Goal: Information Seeking & Learning: Learn about a topic

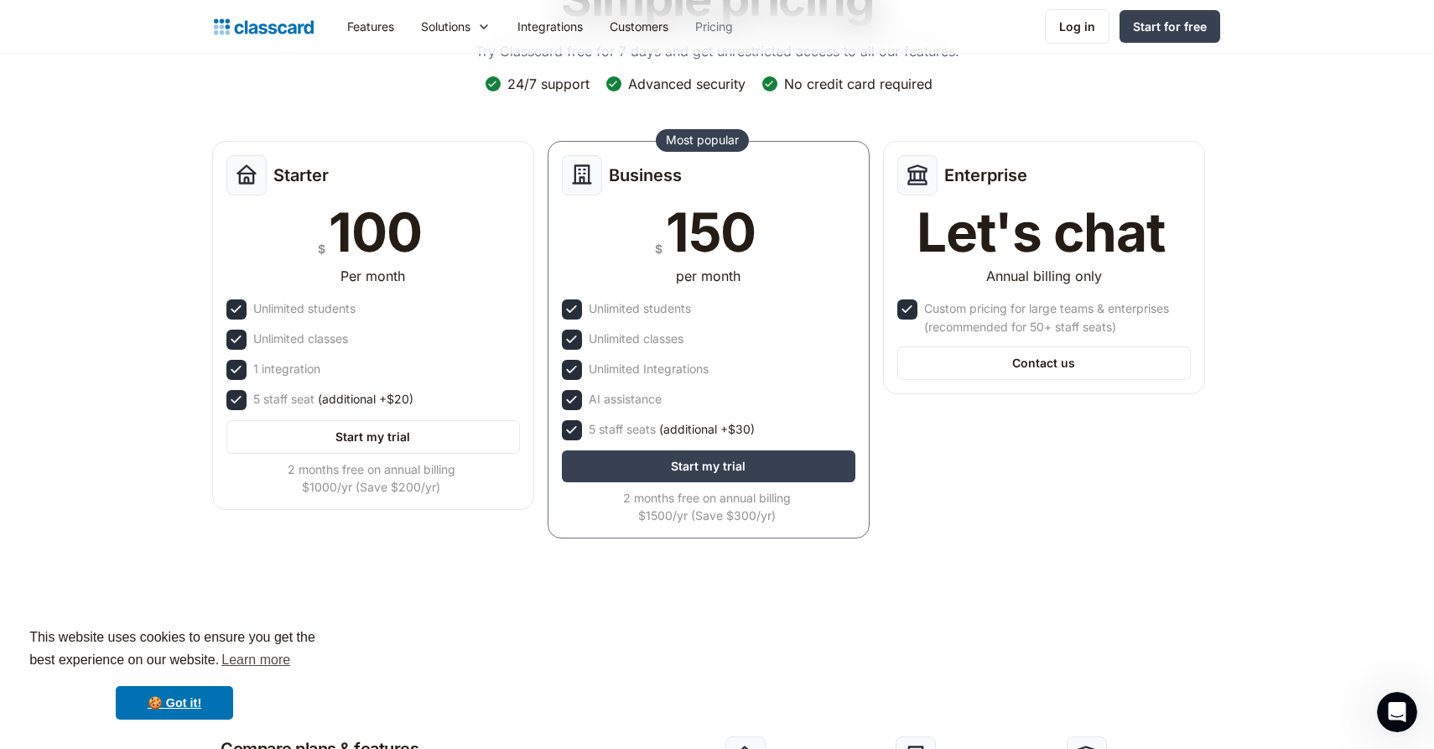
click at [710, 22] on link "Pricing" at bounding box center [714, 27] width 65 height 38
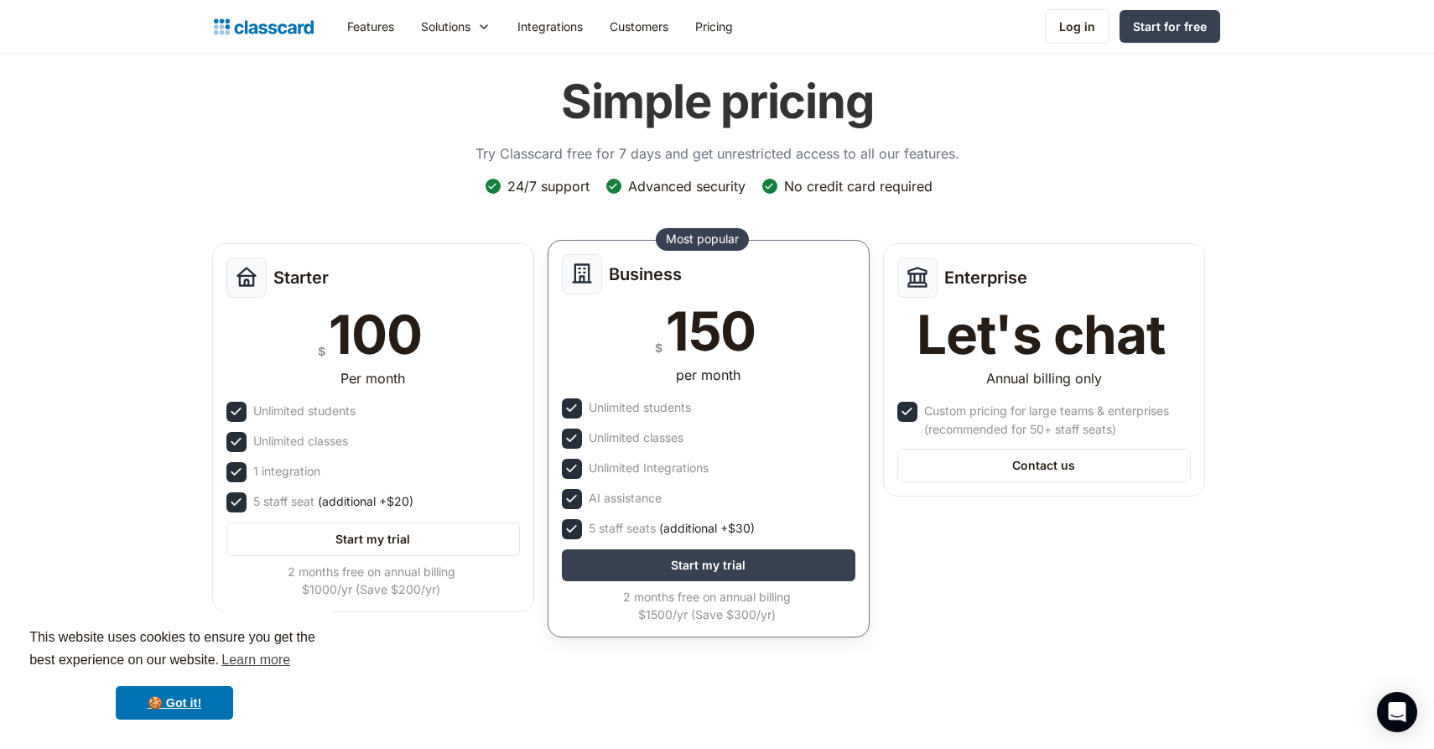
scroll to position [60, 0]
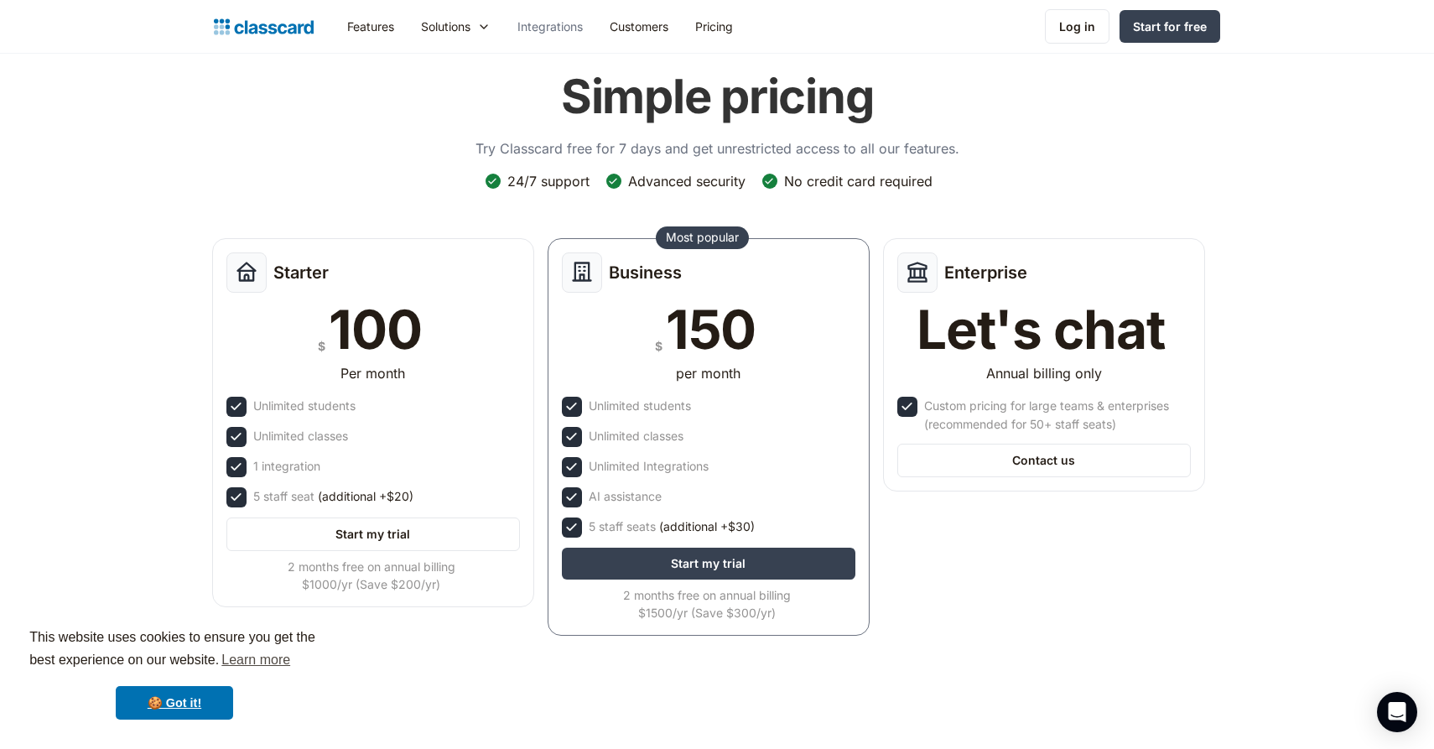
click at [574, 28] on link "Integrations" at bounding box center [550, 27] width 92 height 38
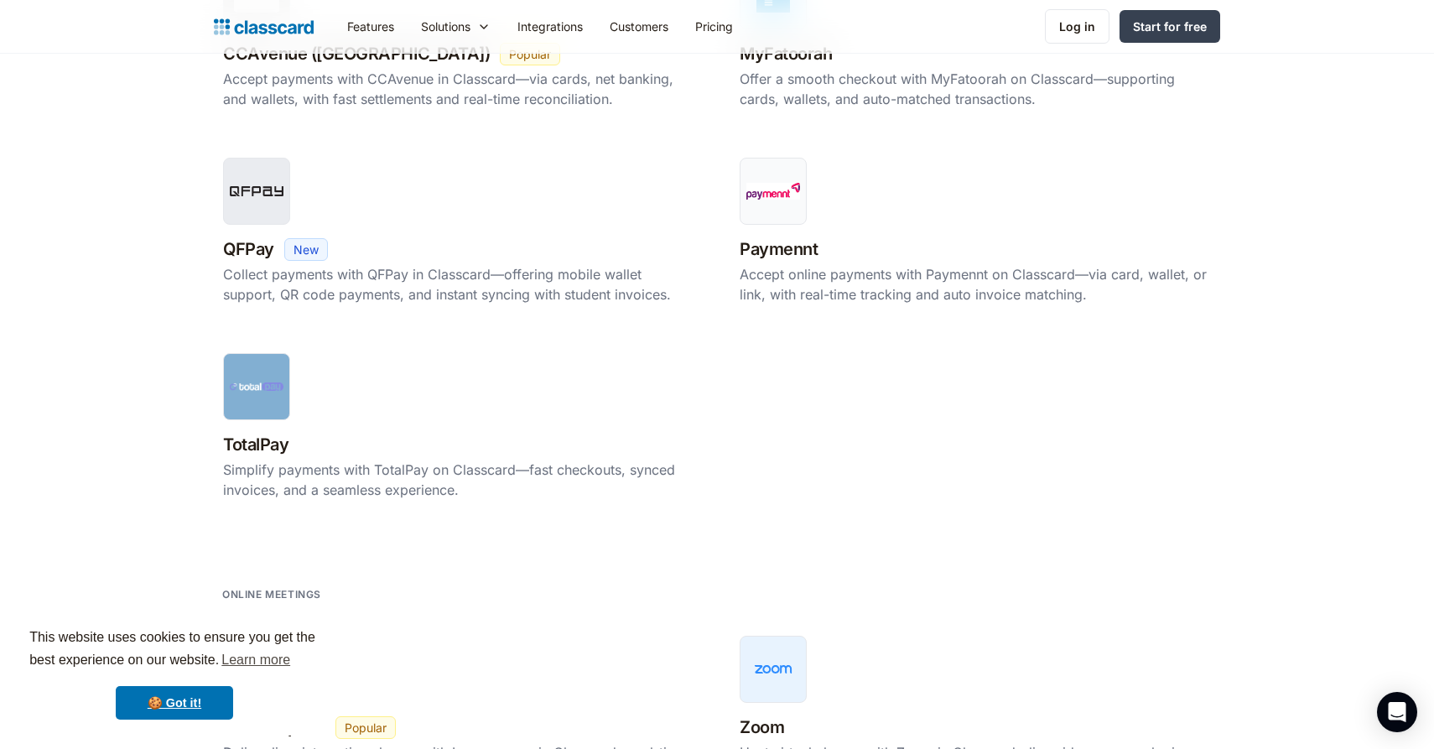
scroll to position [1533, 0]
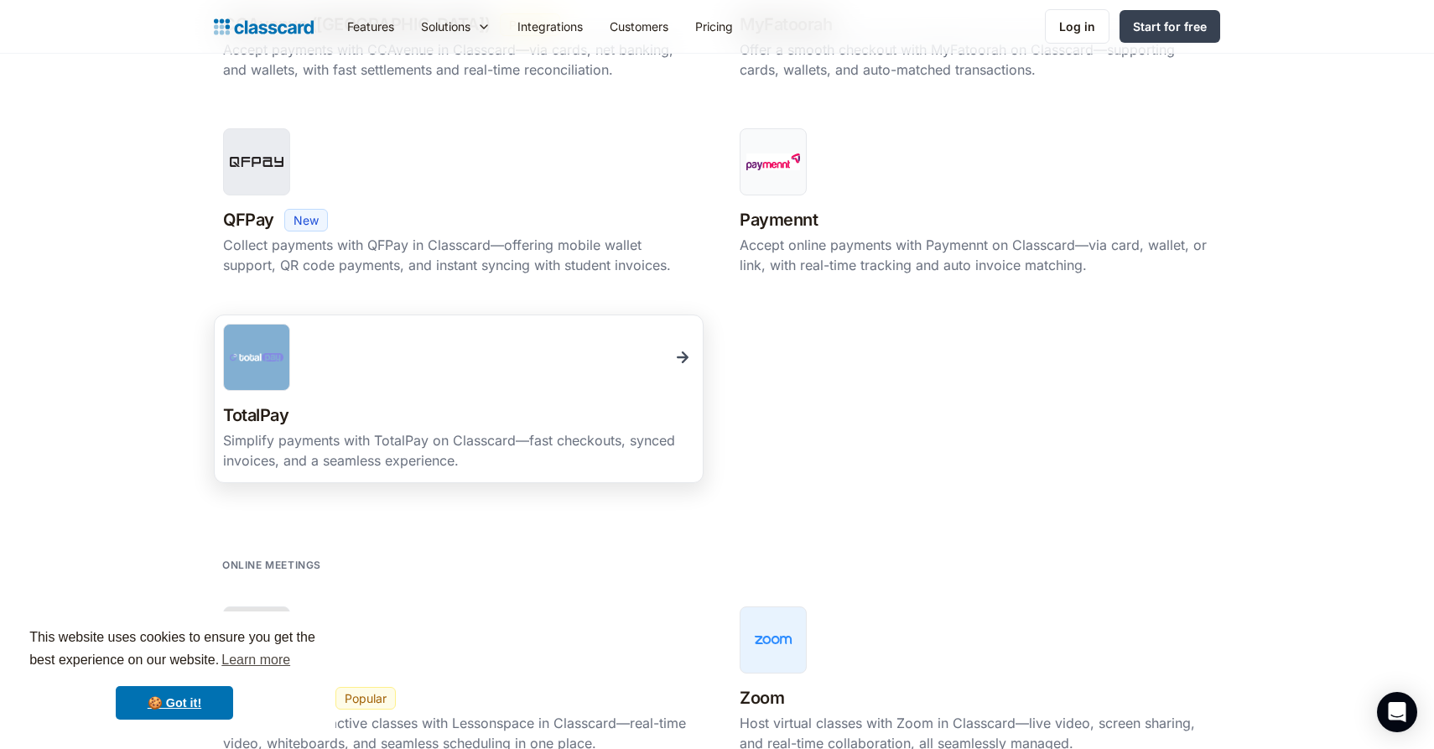
click at [583, 420] on div "TotalPay New Beta Popular" at bounding box center [458, 415] width 471 height 29
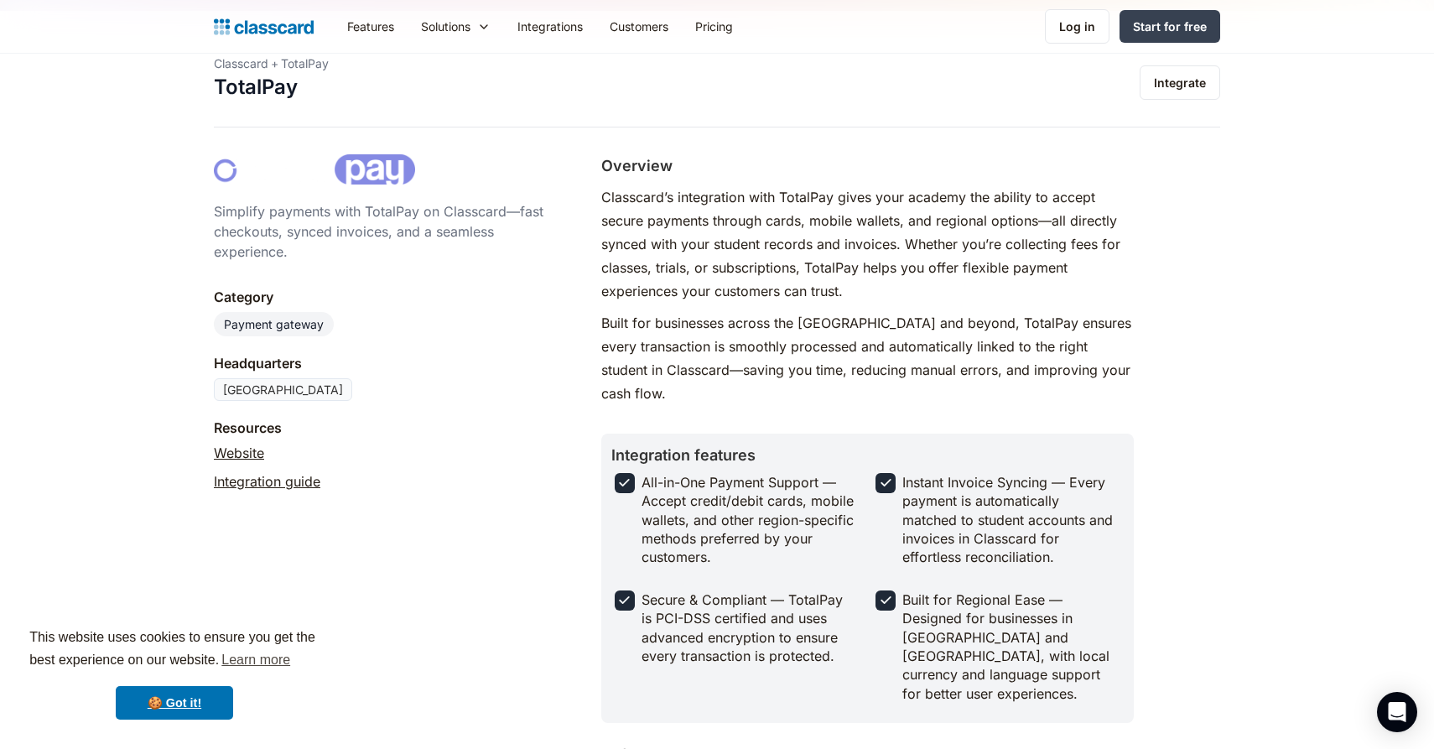
scroll to position [35, 0]
